Goal: Find specific page/section: Find specific page/section

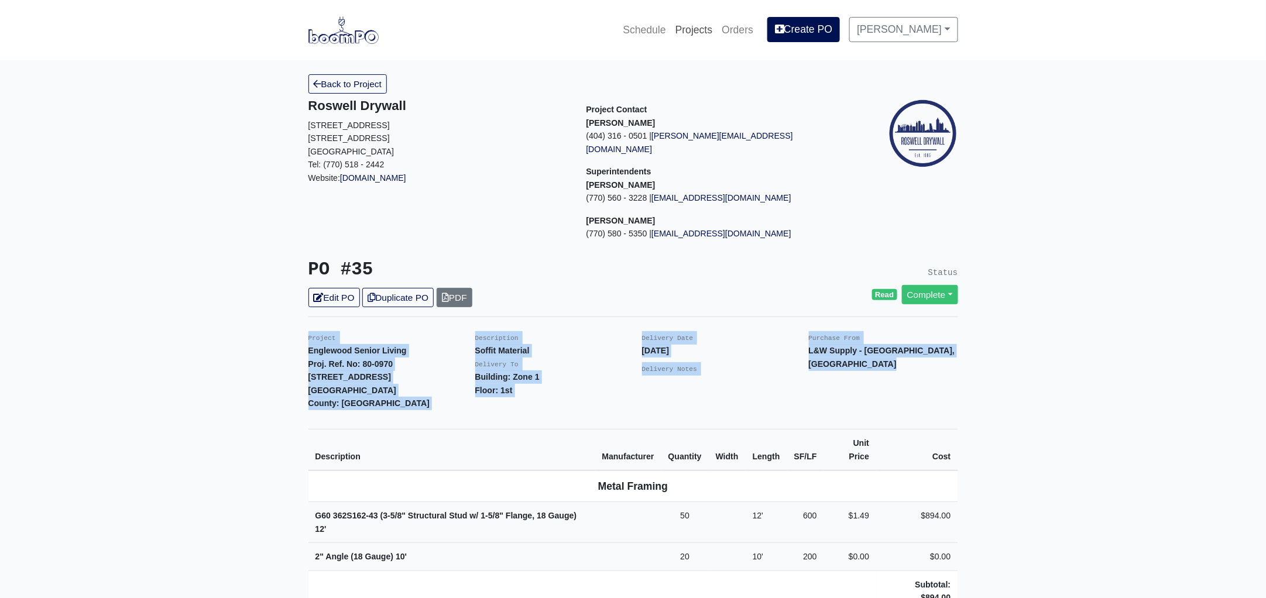
click at [710, 30] on link "Projects" at bounding box center [694, 30] width 47 height 26
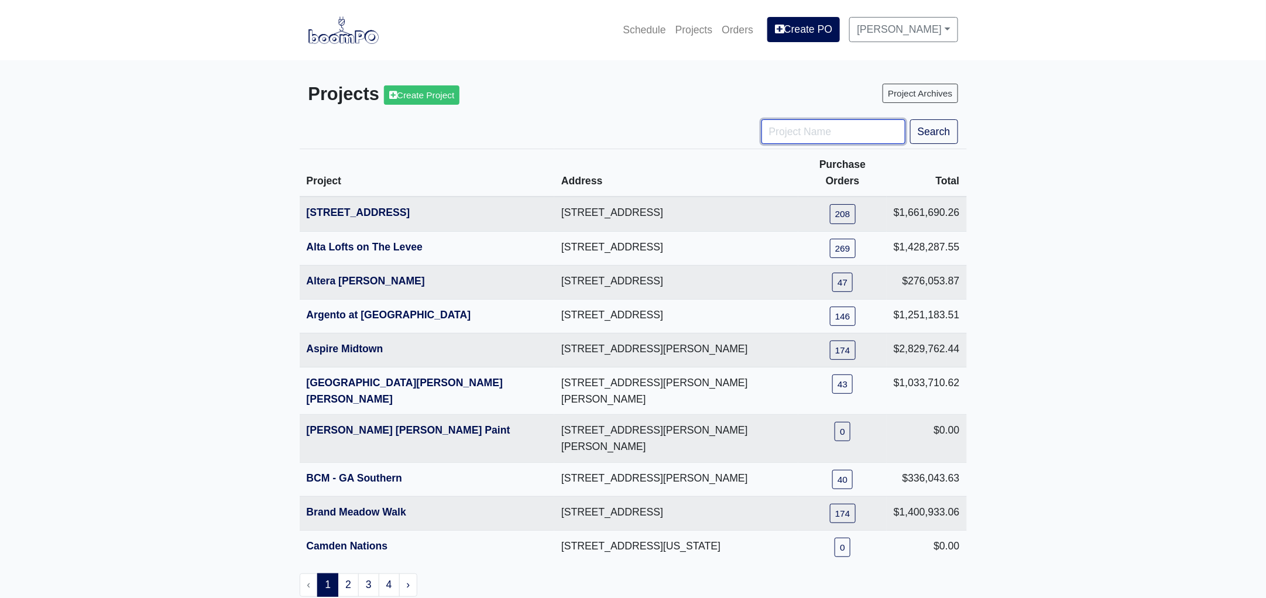
click at [780, 135] on input "Project Name" at bounding box center [833, 131] width 144 height 25
type input "nova"
click at [910, 119] on button "Search" at bounding box center [934, 131] width 48 height 25
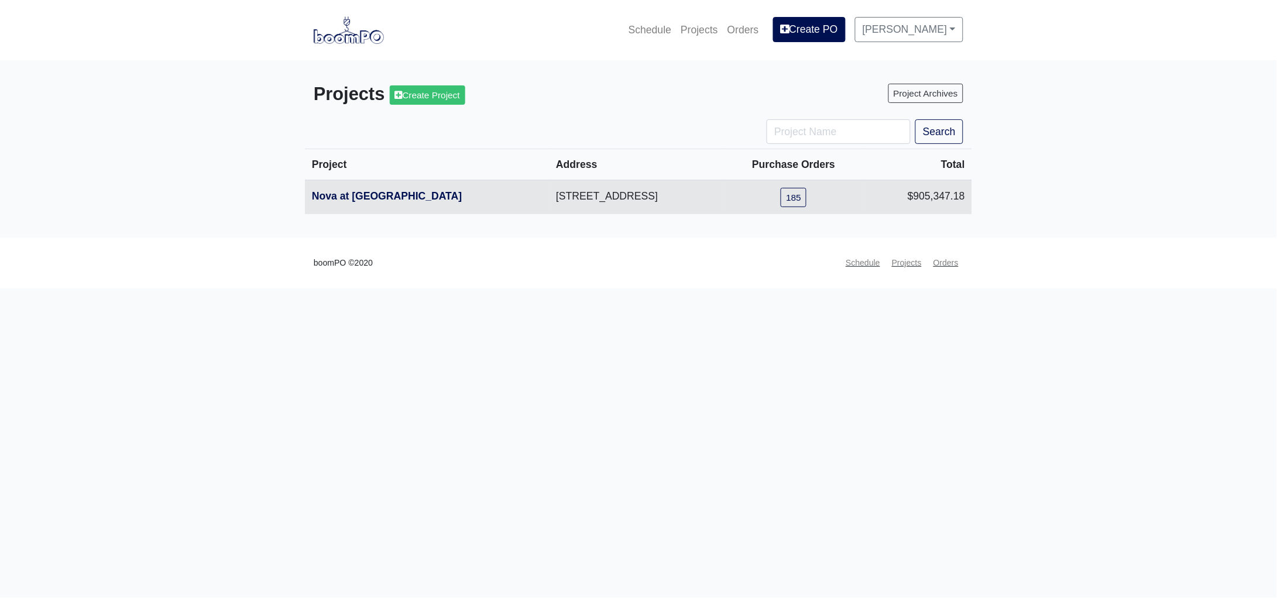
click at [362, 204] on th "Nova at [GEOGRAPHIC_DATA]" at bounding box center [427, 197] width 244 height 34
click at [369, 191] on th "Nova at [GEOGRAPHIC_DATA]" at bounding box center [427, 197] width 244 height 34
click at [366, 195] on link "Nova at [GEOGRAPHIC_DATA]" at bounding box center [387, 196] width 150 height 12
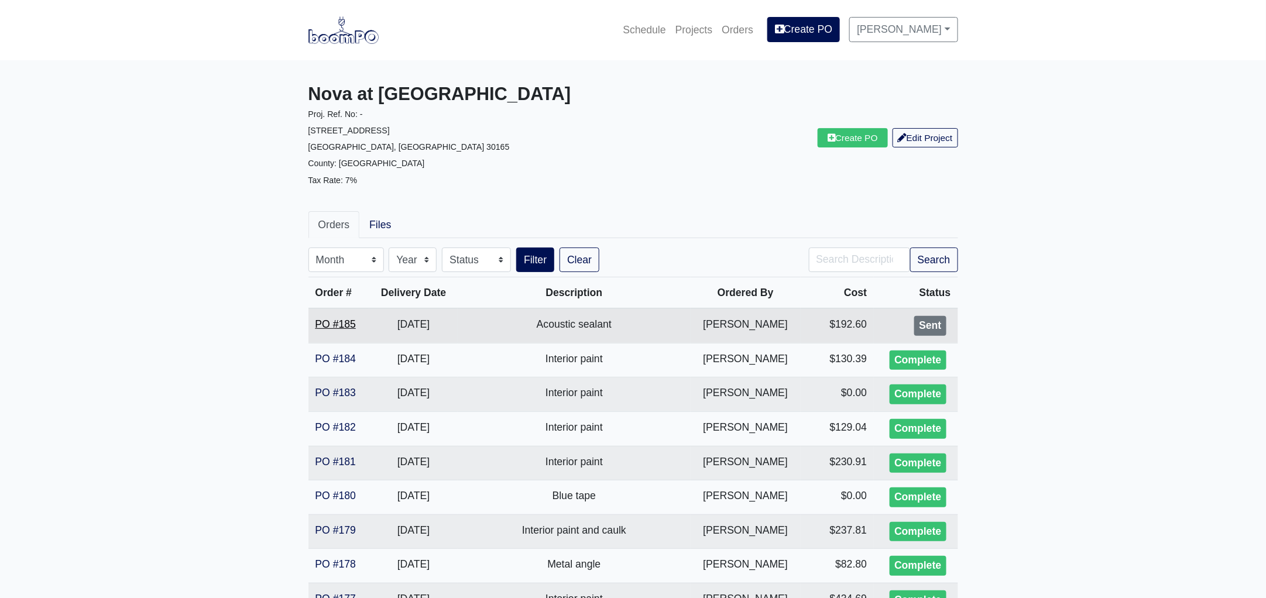
click at [343, 323] on link "PO #185" at bounding box center [335, 324] width 40 height 12
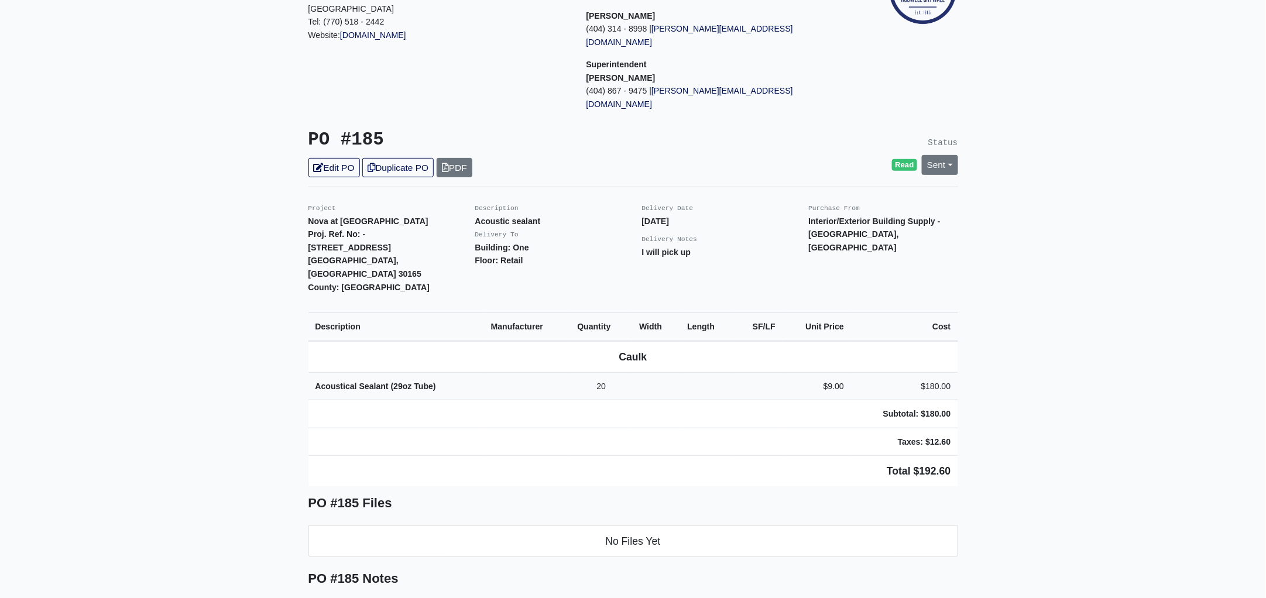
scroll to position [219, 0]
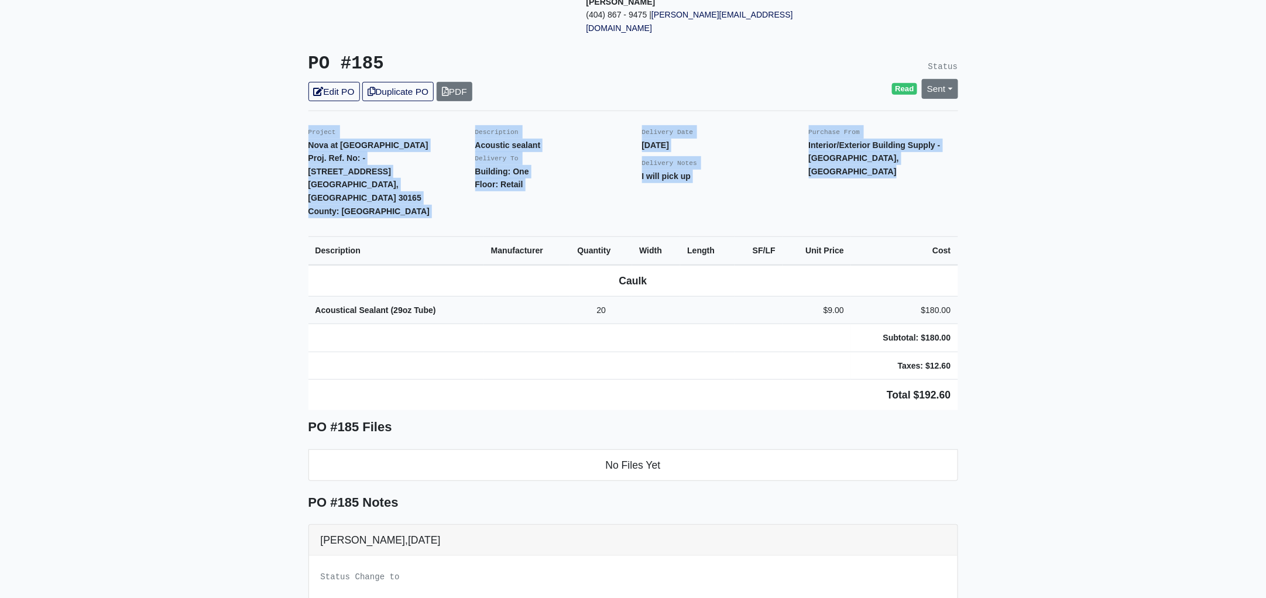
drag, startPoint x: 305, startPoint y: 101, endPoint x: 1031, endPoint y: 345, distance: 765.6
click at [1031, 345] on main "Back to Project Roswell Drywall [STREET_ADDRESS] Tel: (770) 518 - 2442 Website:…" at bounding box center [633, 336] width 1266 height 991
copy div "Project Nova at [GEOGRAPHIC_DATA]. Ref. No: - [STREET_ADDRESS]: [GEOGRAPHIC_DAT…"
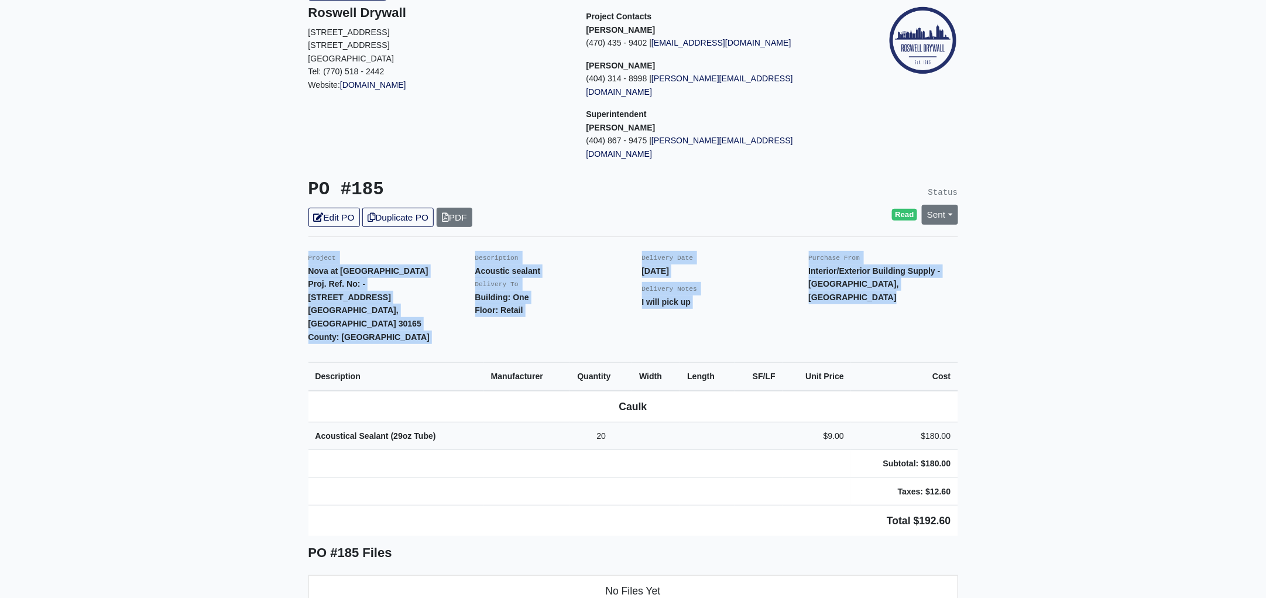
scroll to position [0, 0]
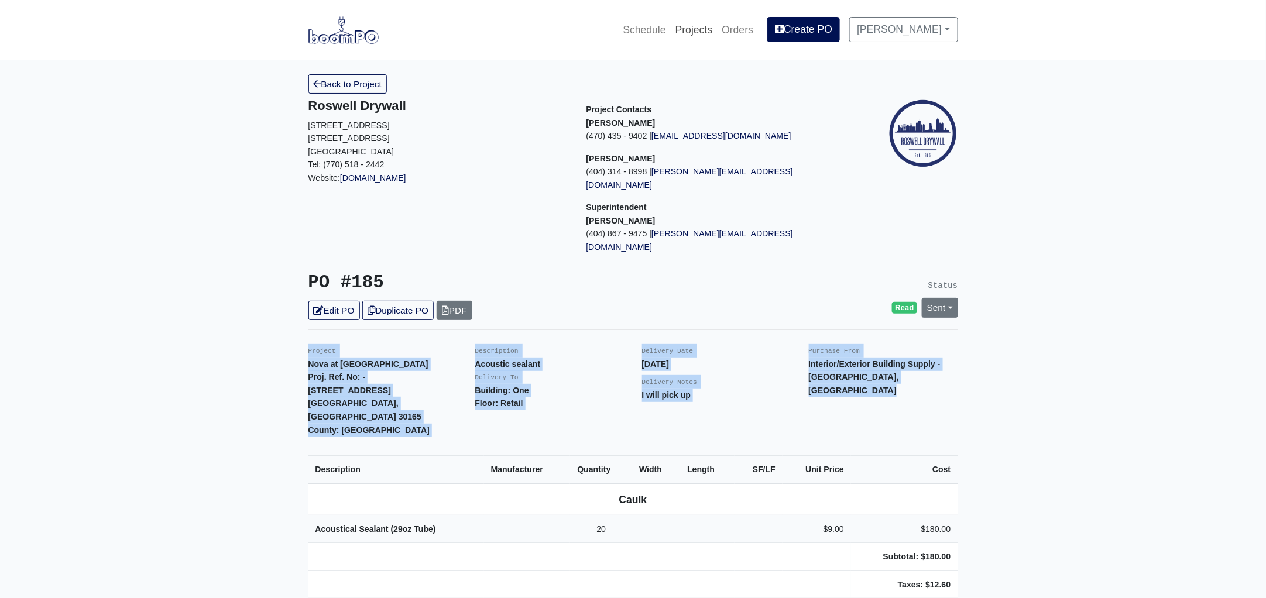
click at [710, 28] on link "Projects" at bounding box center [694, 30] width 47 height 26
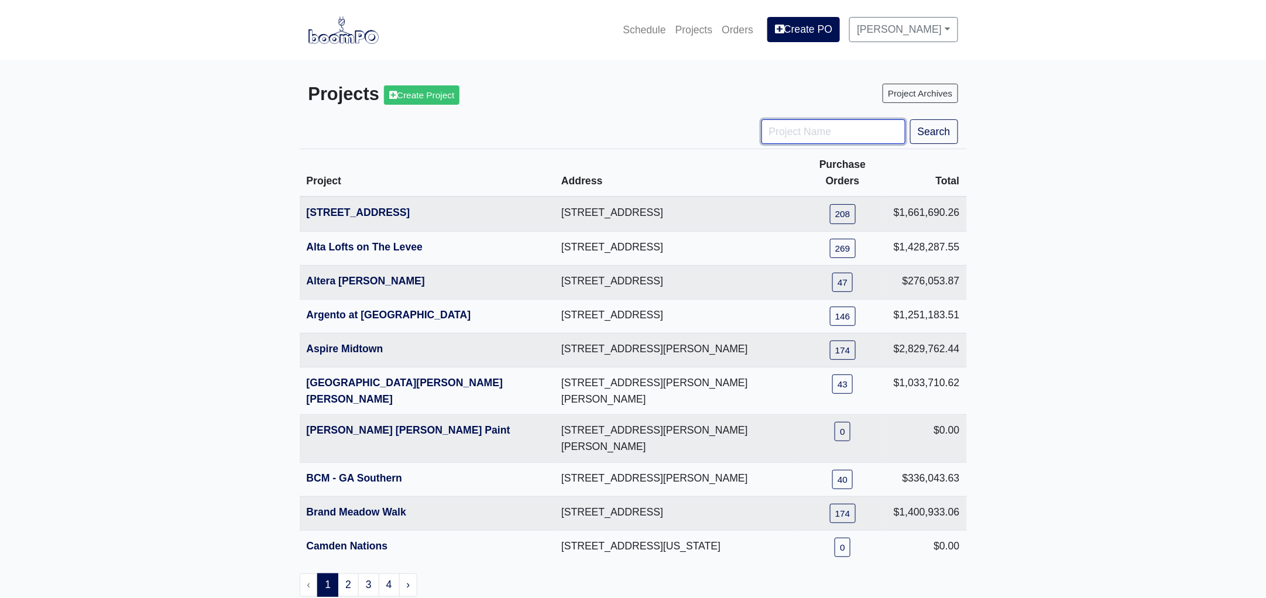
click at [835, 126] on input "Project Name" at bounding box center [833, 131] width 144 height 25
type input "m"
type input "metro"
click at [910, 119] on button "Search" at bounding box center [934, 131] width 48 height 25
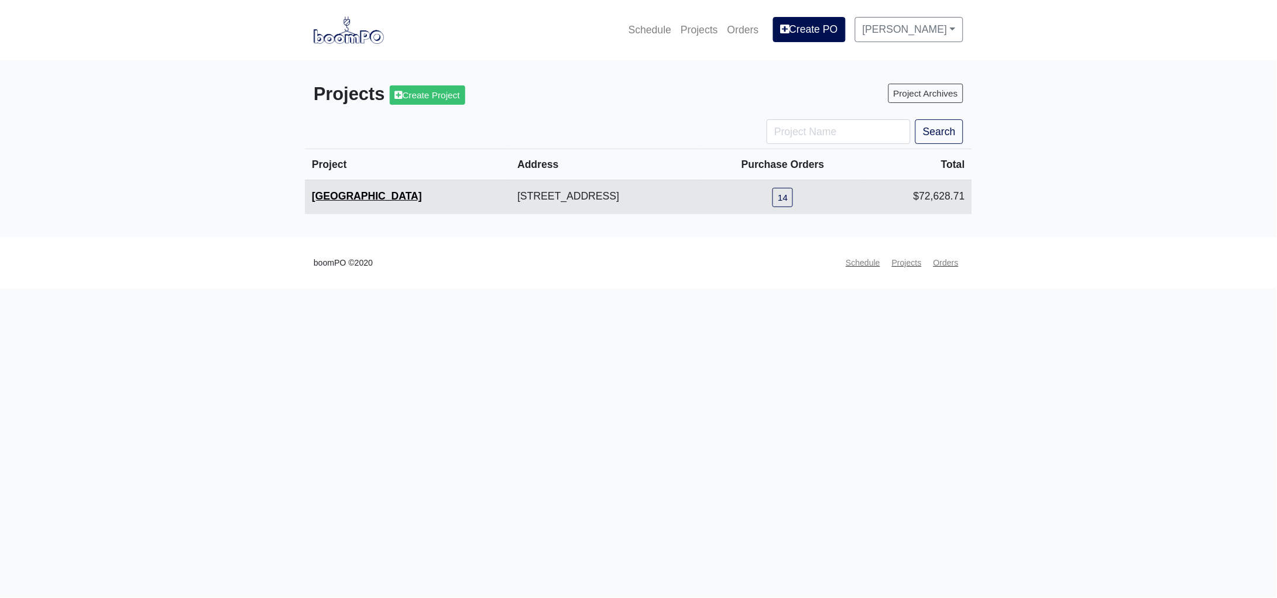
click at [353, 191] on link "[GEOGRAPHIC_DATA]" at bounding box center [367, 196] width 110 height 12
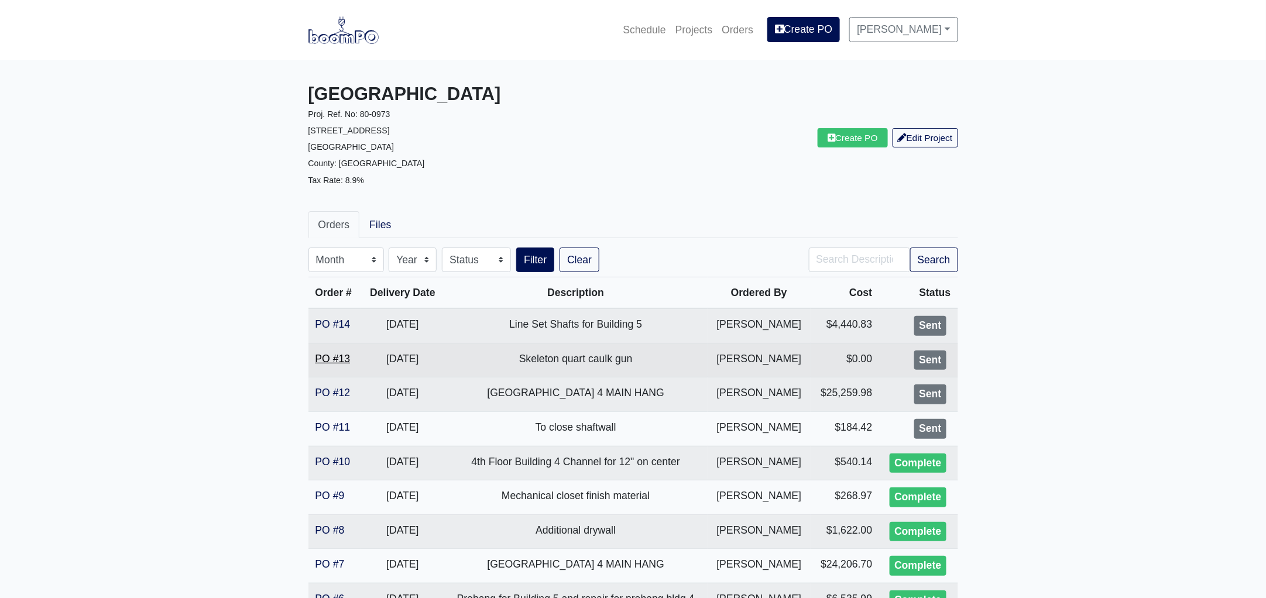
click at [330, 362] on link "PO #13" at bounding box center [332, 359] width 35 height 12
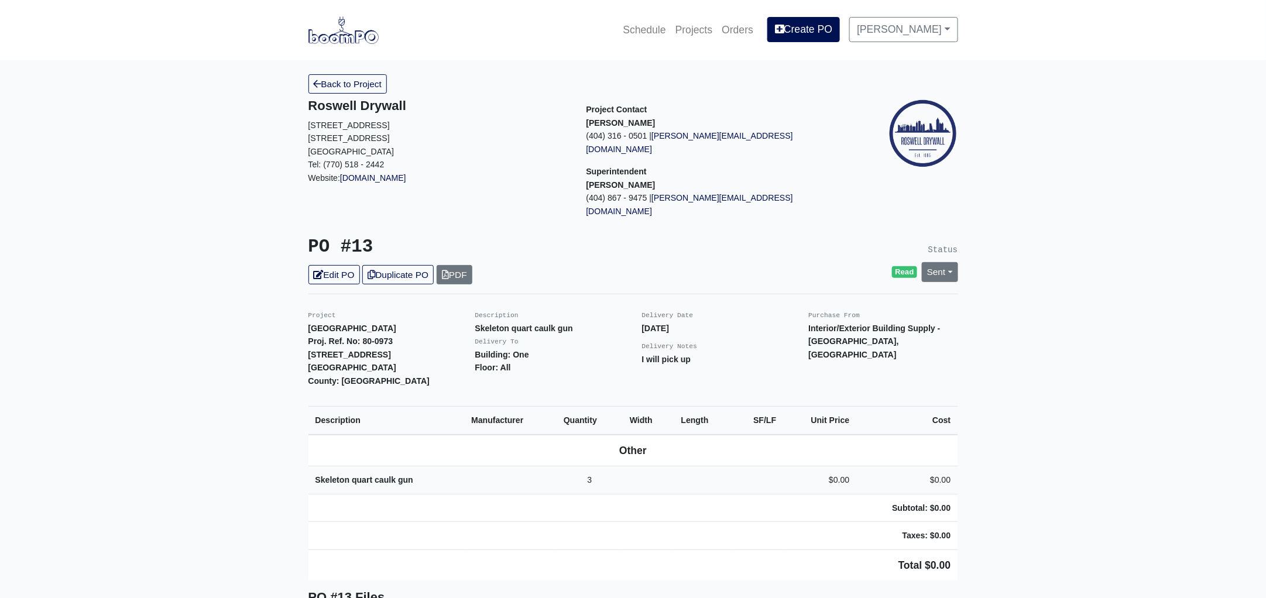
scroll to position [146, 0]
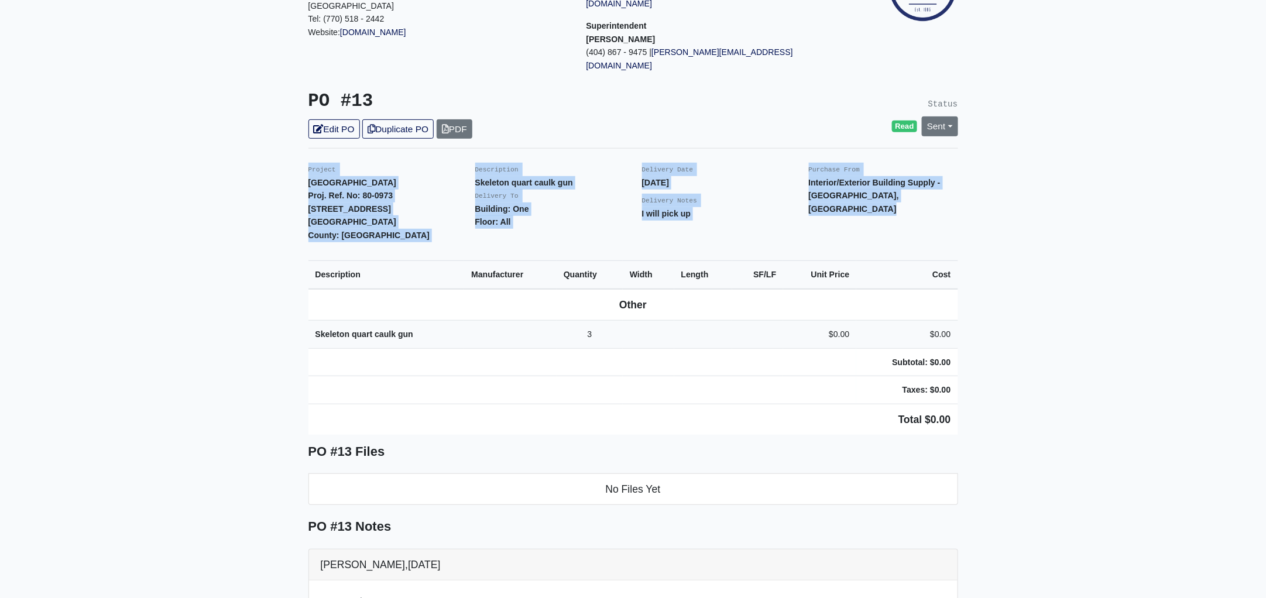
drag, startPoint x: 307, startPoint y: 135, endPoint x: 976, endPoint y: 377, distance: 712.0
click at [976, 377] on main "Back to Project Roswell Drywall 7000 Peachtree Dunwoody Rd NE Building 5, Suite…" at bounding box center [633, 386] width 1266 height 942
copy div "Project Metropolitan Place Proj. Ref. No: 80-0973 2333 Metropolitan Parkway SW …"
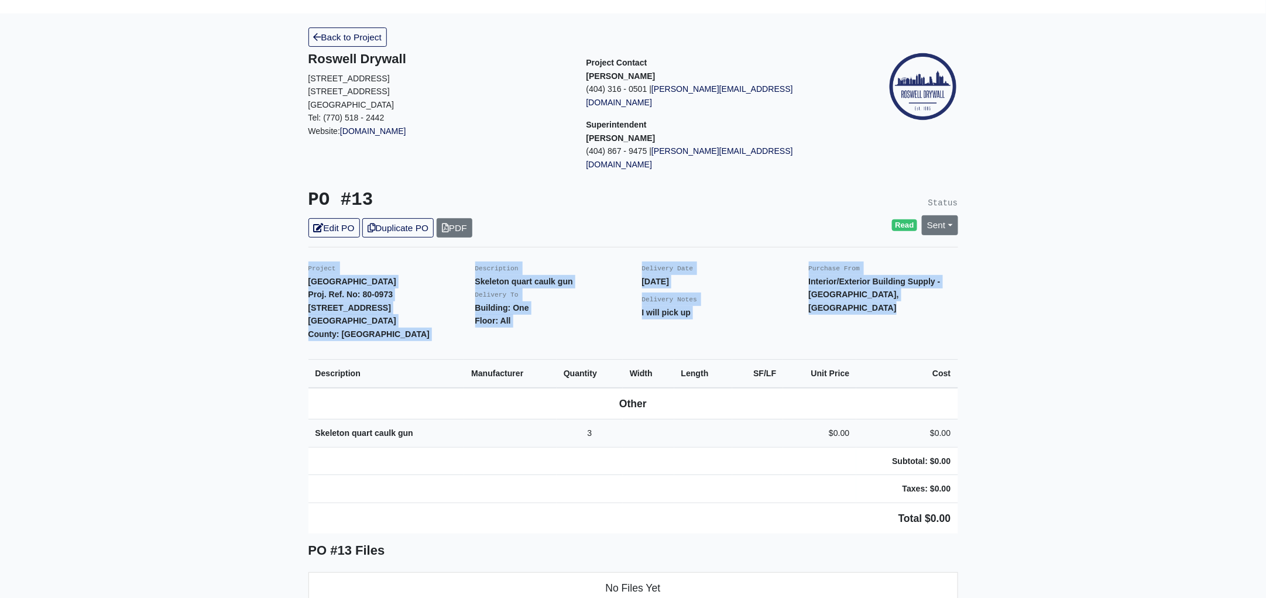
scroll to position [0, 0]
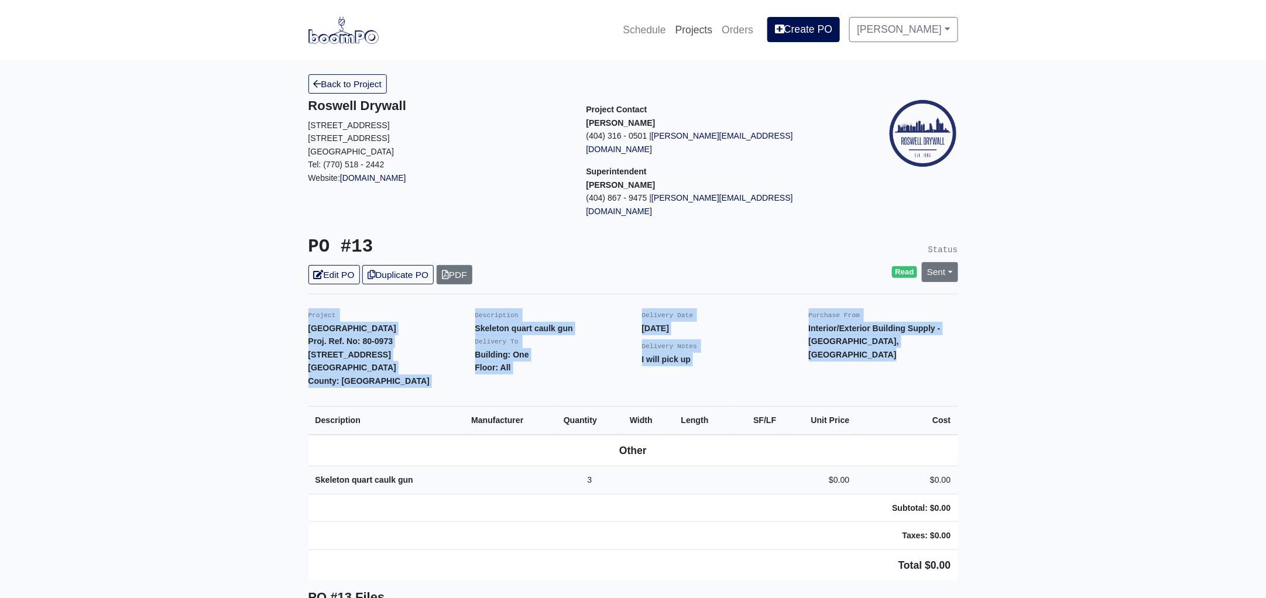
click at [714, 31] on link "Projects" at bounding box center [694, 30] width 47 height 26
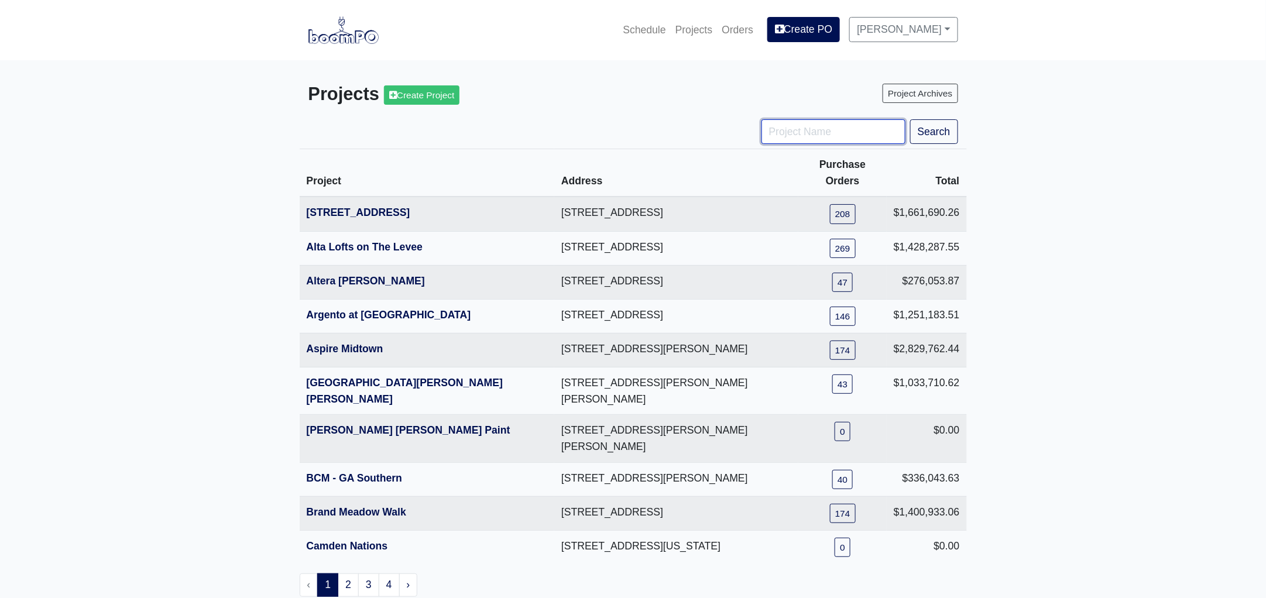
drag, startPoint x: 794, startPoint y: 134, endPoint x: 792, endPoint y: 128, distance: 6.8
click at [794, 134] on input "Project Name" at bounding box center [833, 131] width 144 height 25
type input "hub"
click at [910, 119] on button "Search" at bounding box center [934, 131] width 48 height 25
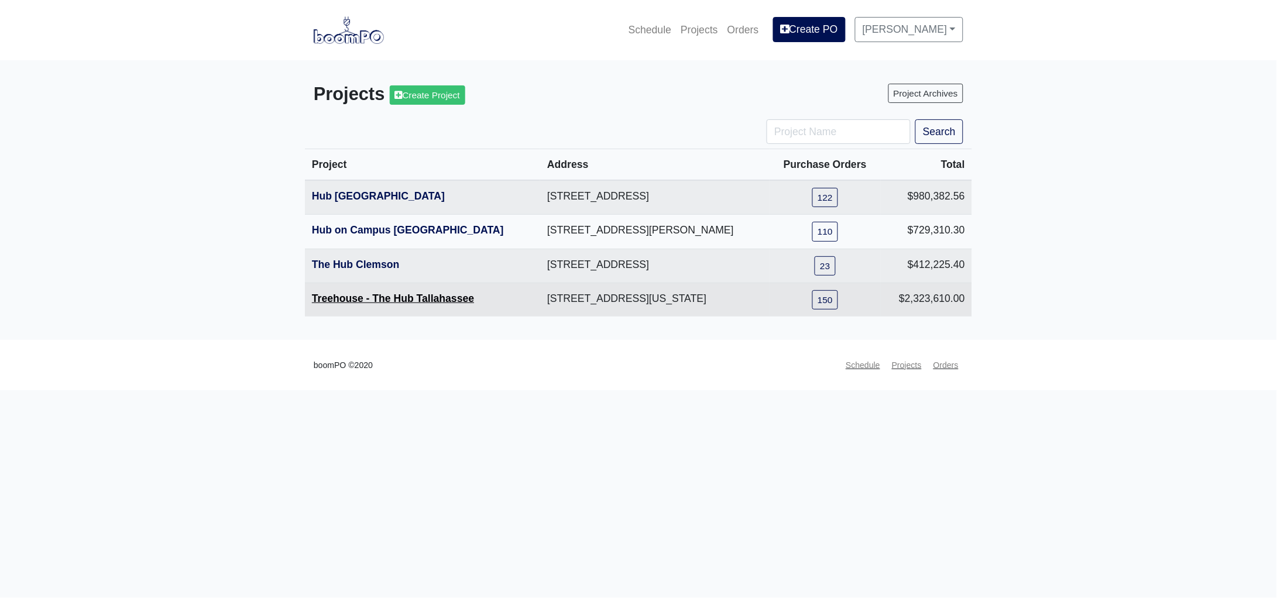
click at [353, 294] on link "Treehouse - The Hub Tallahassee" at bounding box center [393, 299] width 162 height 12
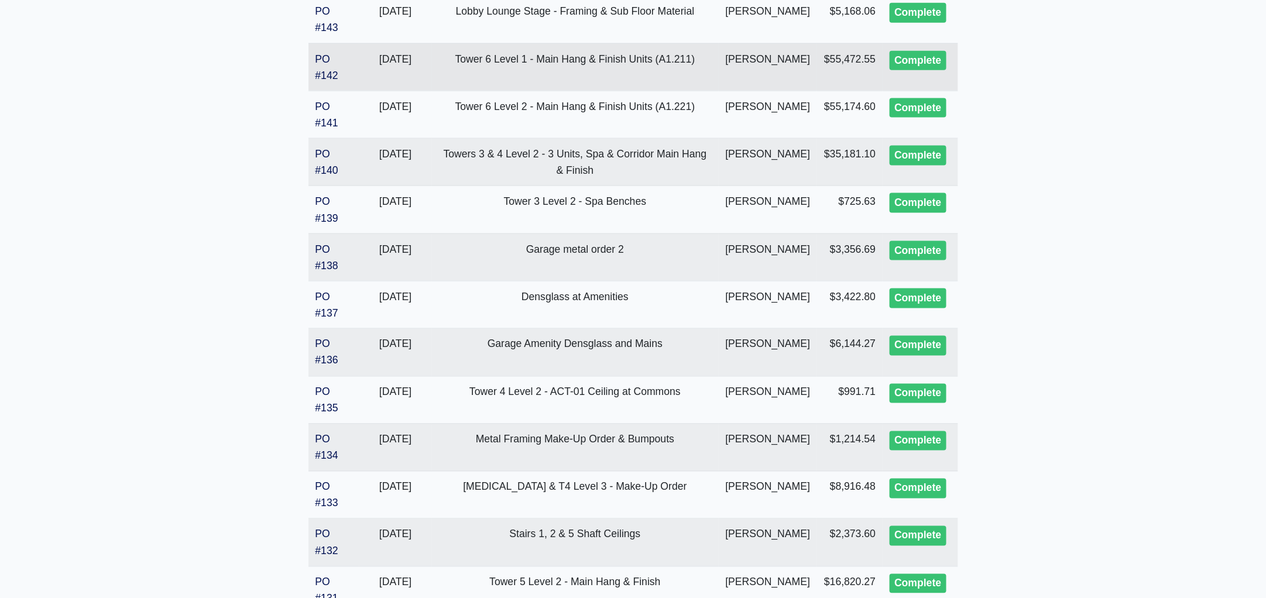
scroll to position [658, 0]
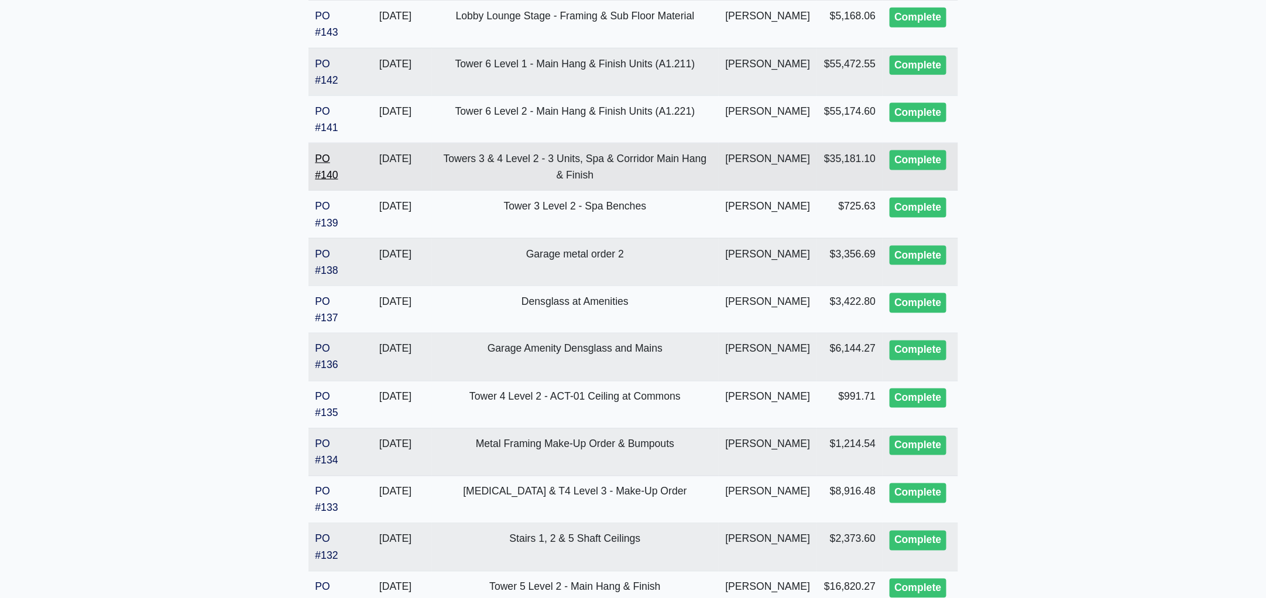
click at [325, 181] on link "PO #140" at bounding box center [326, 167] width 23 height 28
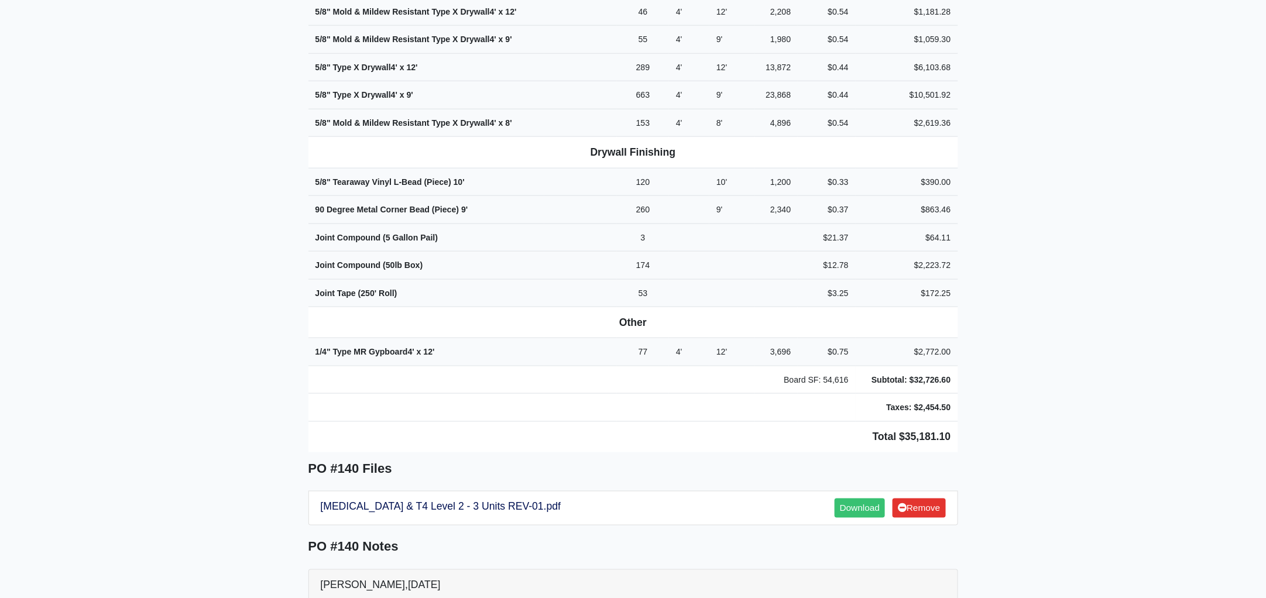
scroll to position [659, 0]
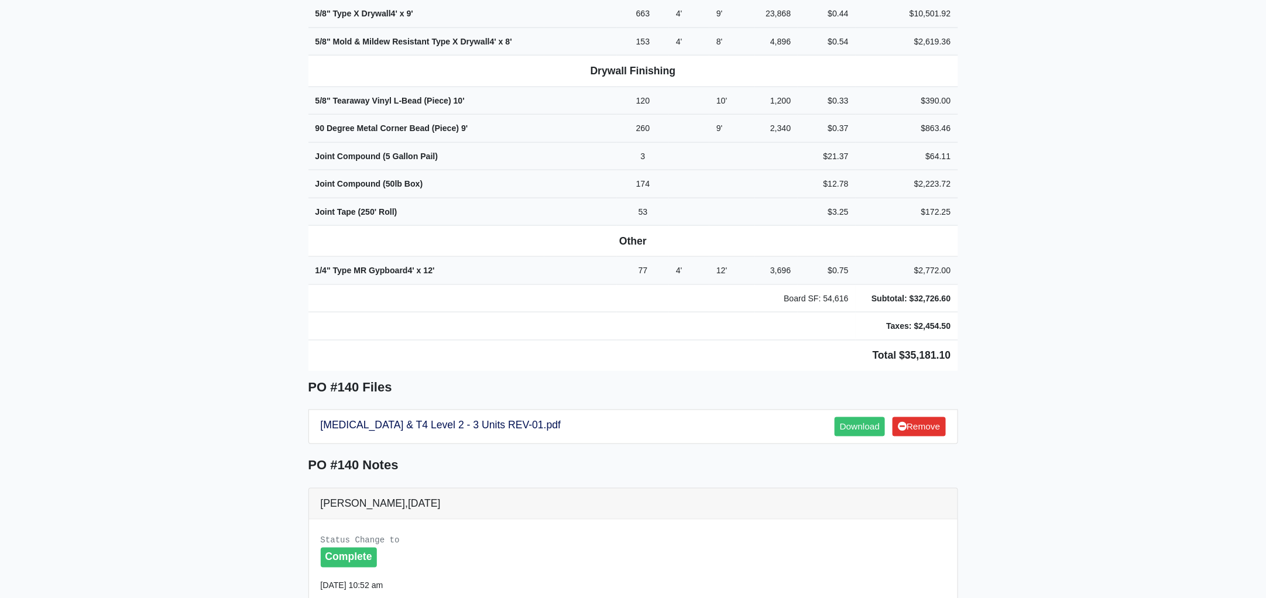
drag, startPoint x: 306, startPoint y: 324, endPoint x: 1046, endPoint y: 305, distance: 740.6
copy div "Project Treehouse - The Hub Tallahassee Proj. Ref. No: 80-0953 [STREET_ADDRESS]…"
